Goal: Check status

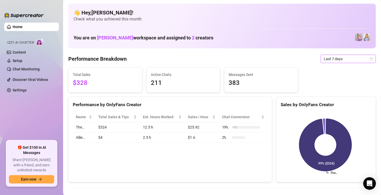
click at [341, 59] on span "Last 7 days" at bounding box center [348, 59] width 49 height 8
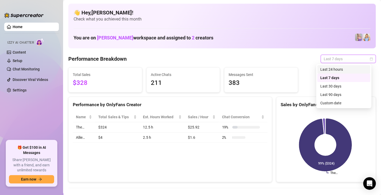
click at [334, 69] on div "Last 24 hours" at bounding box center [344, 70] width 47 height 6
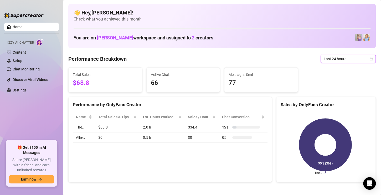
click at [340, 60] on span "Last 24 hours" at bounding box center [348, 59] width 49 height 8
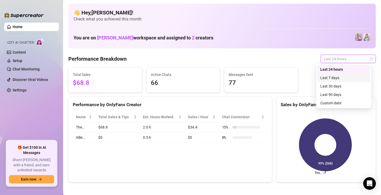
click at [332, 75] on div "Last 7 days" at bounding box center [344, 78] width 47 height 6
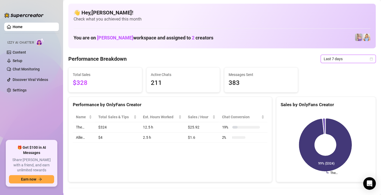
click at [327, 59] on span "Last 7 days" at bounding box center [348, 59] width 49 height 8
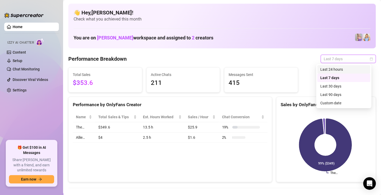
click at [330, 69] on div "Last 24 hours" at bounding box center [344, 70] width 47 height 6
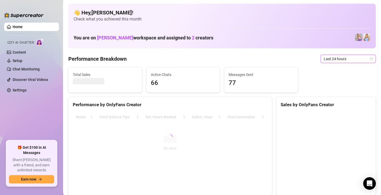
drag, startPoint x: 327, startPoint y: 58, endPoint x: 333, endPoint y: 76, distance: 19.1
click at [327, 58] on span "Last 24 hours" at bounding box center [348, 59] width 49 height 8
click at [316, 64] on div "Custom date" at bounding box center [316, 64] width 0 height 0
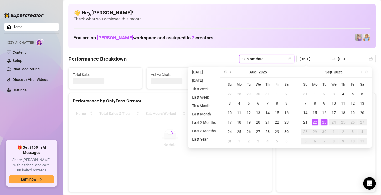
type input "[DATE]"
click at [290, 27] on div "👋 Hey, [PERSON_NAME] ! Check what you achieved this month You are on [PERSON_NA…" at bounding box center [222, 26] width 308 height 45
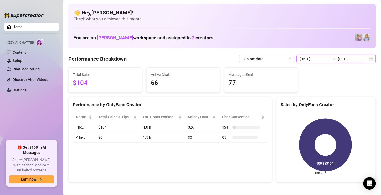
click at [344, 59] on input "[DATE]" at bounding box center [353, 59] width 30 height 6
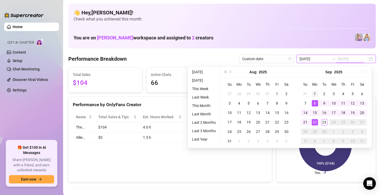
type input "[DATE]"
click at [314, 93] on div "1" at bounding box center [315, 94] width 6 height 6
type input "[DATE]"
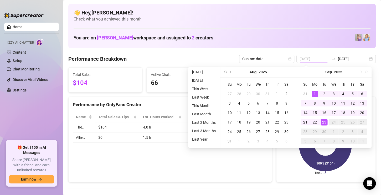
click at [325, 123] on div "23" at bounding box center [324, 122] width 6 height 6
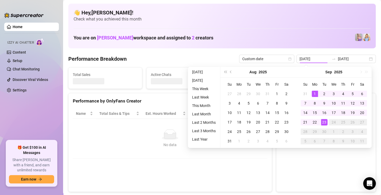
type input "[DATE]"
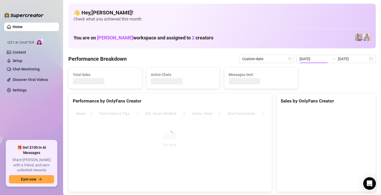
click at [291, 28] on div "👋 Hey, [PERSON_NAME] ! Check what you achieved this month You are on [PERSON_NA…" at bounding box center [222, 26] width 308 height 45
